Goal: Use online tool/utility: Utilize a website feature to perform a specific function

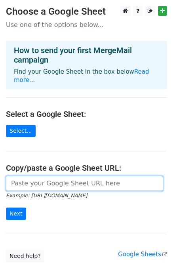
click at [43, 176] on input "url" at bounding box center [84, 183] width 157 height 15
click at [25, 176] on input "url" at bounding box center [84, 183] width 157 height 15
paste input "[URL][DOMAIN_NAME]"
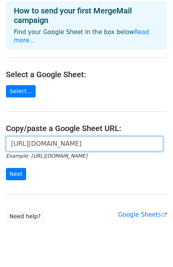
scroll to position [40, 0]
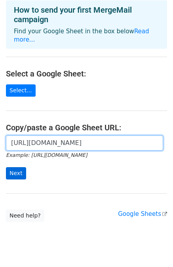
type input "[URL][DOMAIN_NAME]"
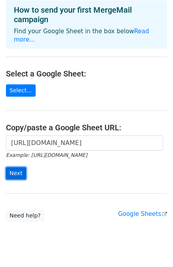
scroll to position [0, 0]
click at [19, 169] on input "Next" at bounding box center [16, 173] width 20 height 12
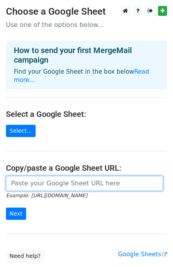
click at [26, 176] on input "url" at bounding box center [84, 183] width 157 height 15
click at [33, 176] on input "url" at bounding box center [84, 183] width 157 height 15
paste input "[URL][DOMAIN_NAME]"
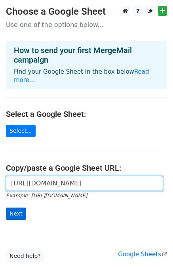
type input "[URL][DOMAIN_NAME]"
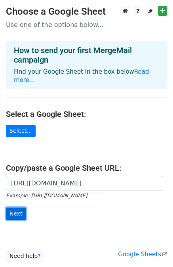
scroll to position [0, 0]
click at [18, 208] on input "Next" at bounding box center [16, 214] width 20 height 12
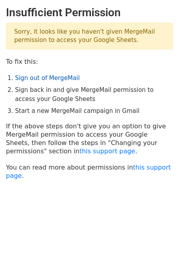
click at [44, 76] on link "Sign out of MergeMail" at bounding box center [47, 77] width 65 height 7
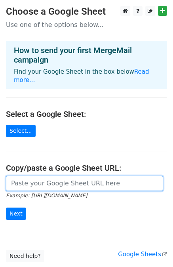
click at [10, 176] on input "url" at bounding box center [84, 183] width 157 height 15
paste input "https://docs.google.com/spreadsheets/d/1S2sbu9Vqs85sWCfUMTuHpco6fIbz6QXXe_D6Cxq…"
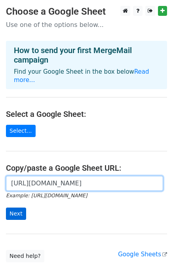
type input "https://docs.google.com/spreadsheets/d/1S2sbu9Vqs85sWCfUMTuHpco6fIbz6QXXe_D6Cxq…"
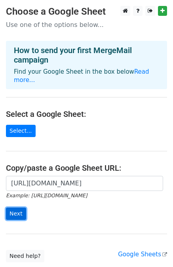
scroll to position [0, 0]
click at [20, 208] on input "Next" at bounding box center [16, 214] width 20 height 12
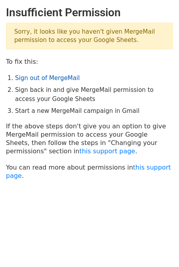
click at [52, 80] on link "Sign out of MergeMail" at bounding box center [47, 77] width 65 height 7
